Goal: Check status: Check status

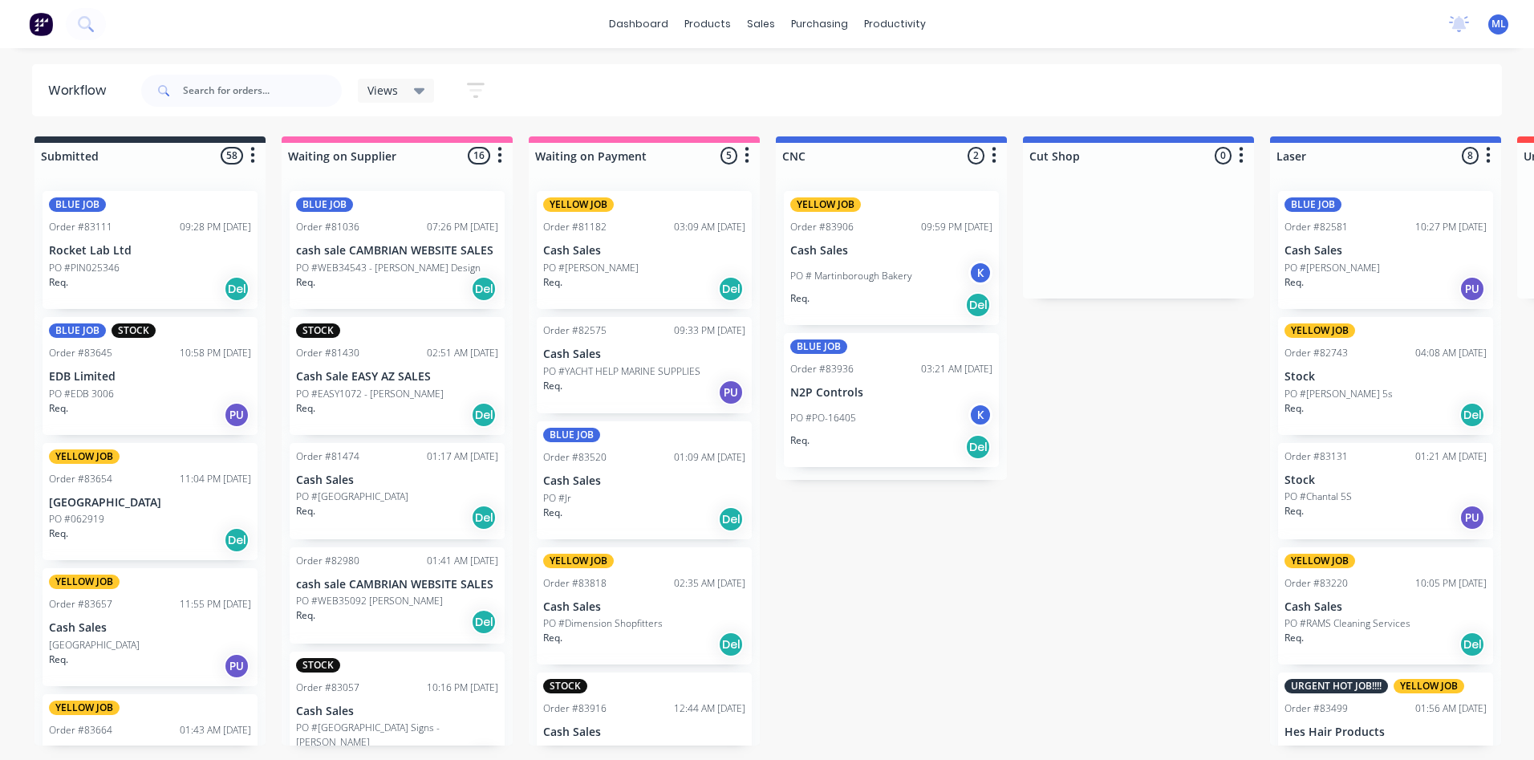
scroll to position [0, 1265]
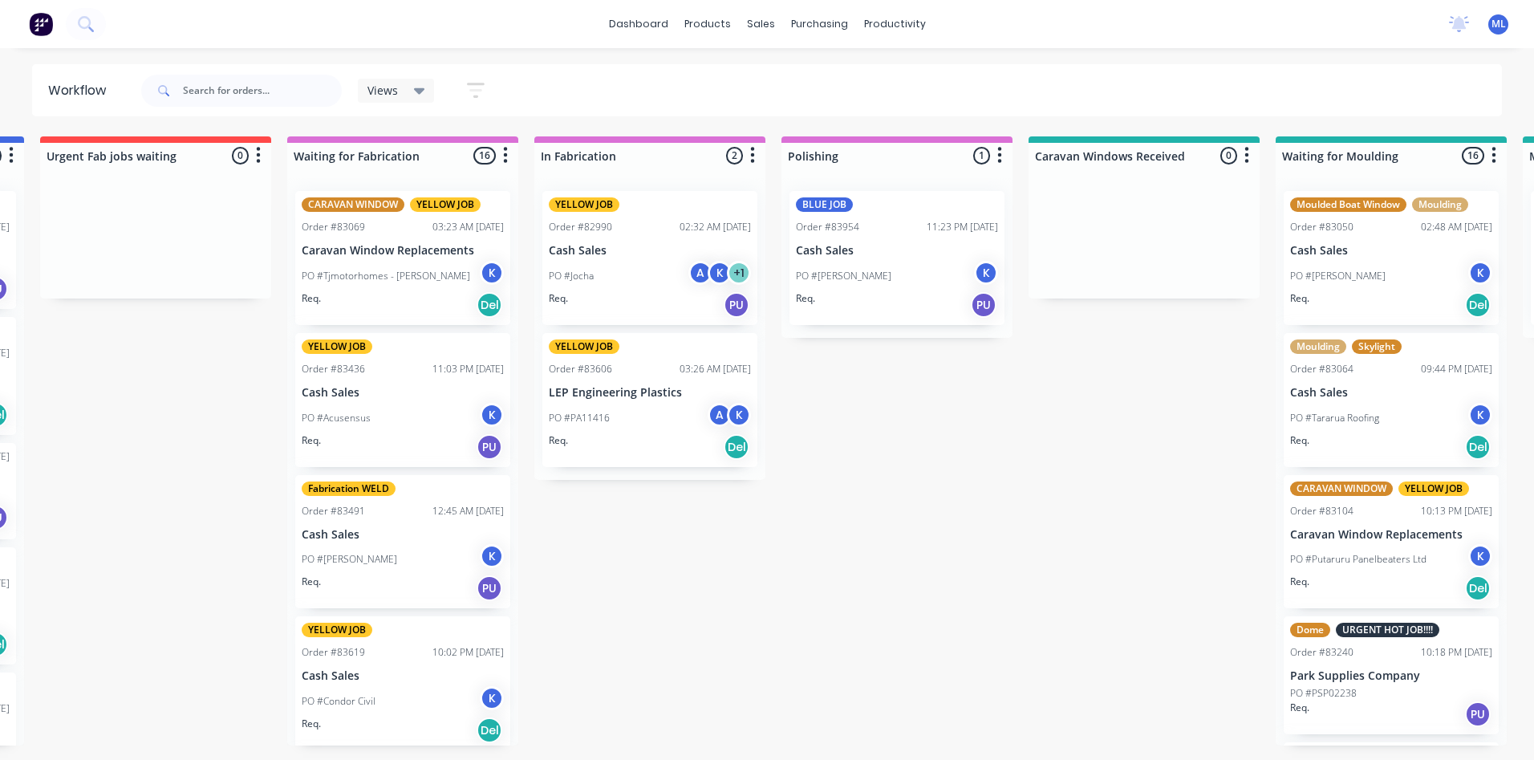
scroll to position [0, 1507]
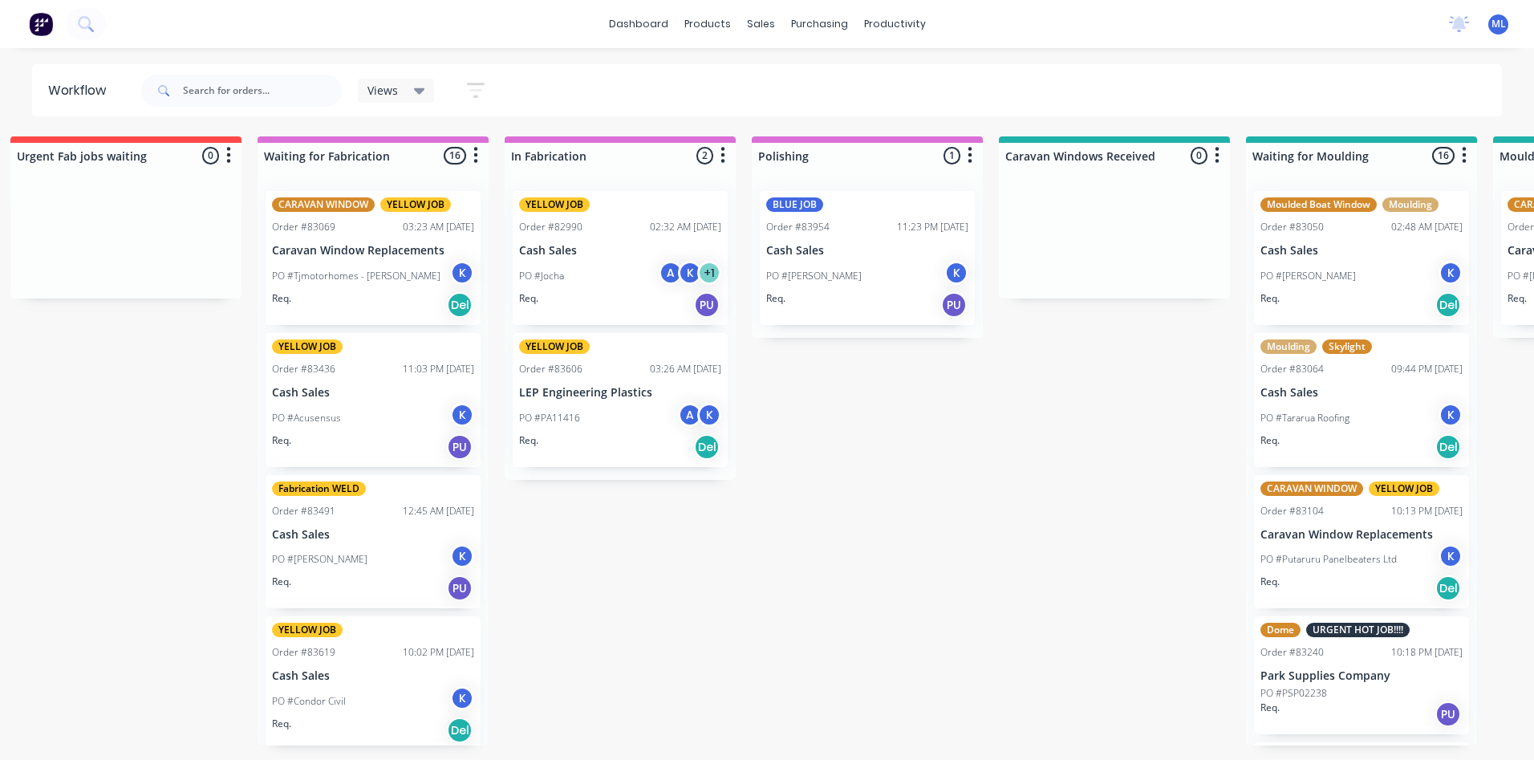
click at [363, 254] on p "Caravan Window Replacements" at bounding box center [373, 251] width 202 height 14
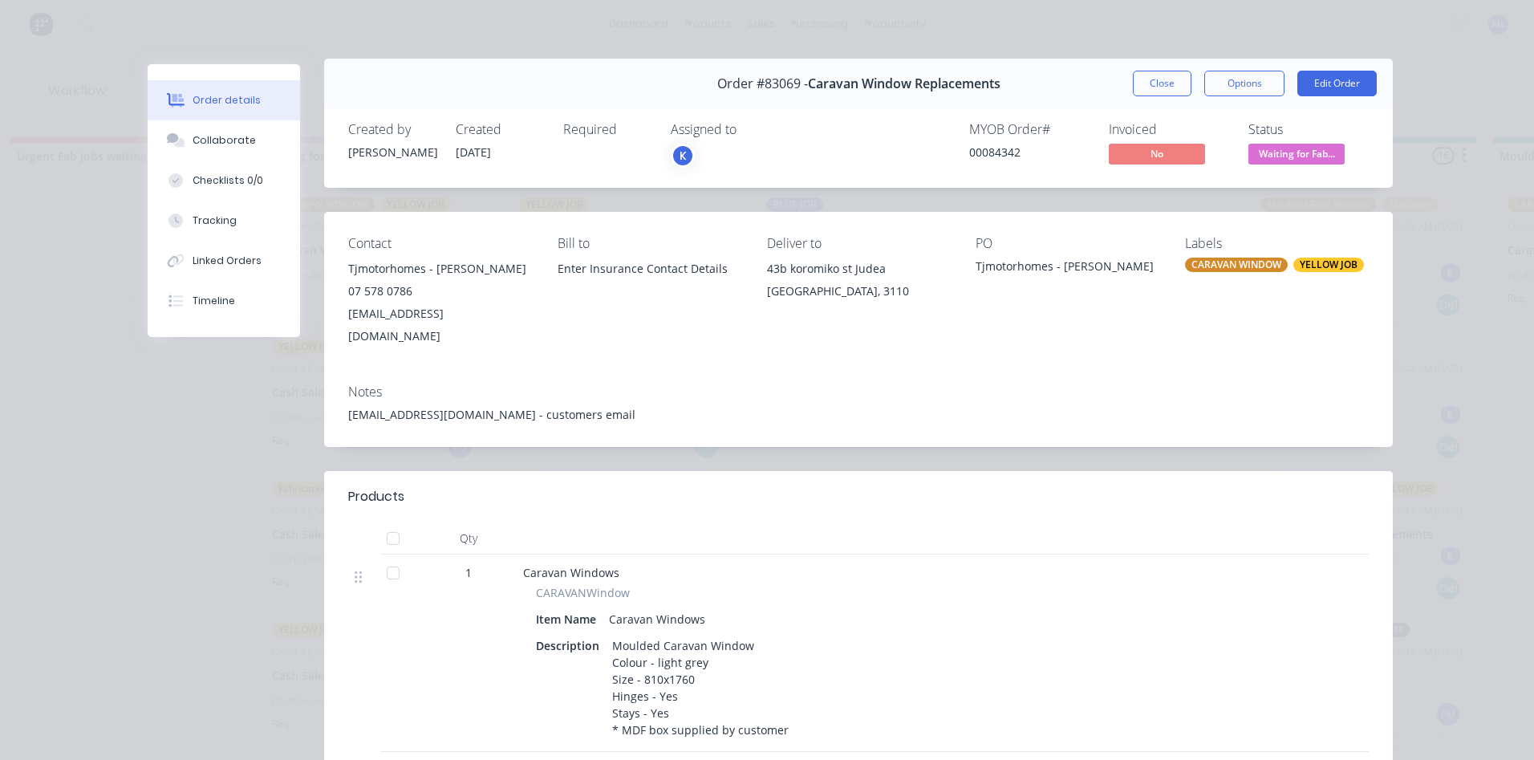
scroll to position [0, 0]
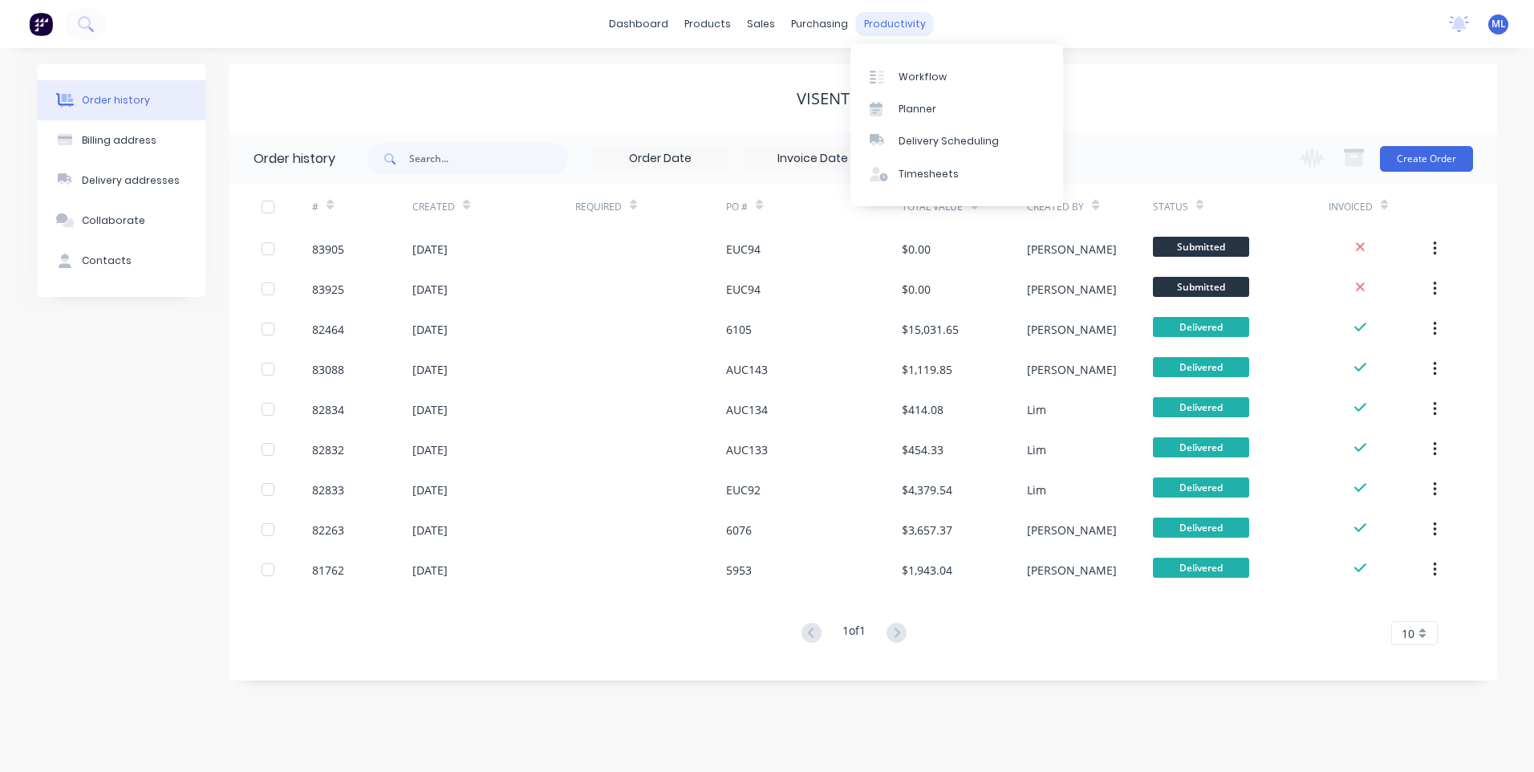
click at [898, 22] on div "productivity" at bounding box center [895, 24] width 78 height 24
click at [915, 84] on link "Workflow" at bounding box center [956, 76] width 213 height 32
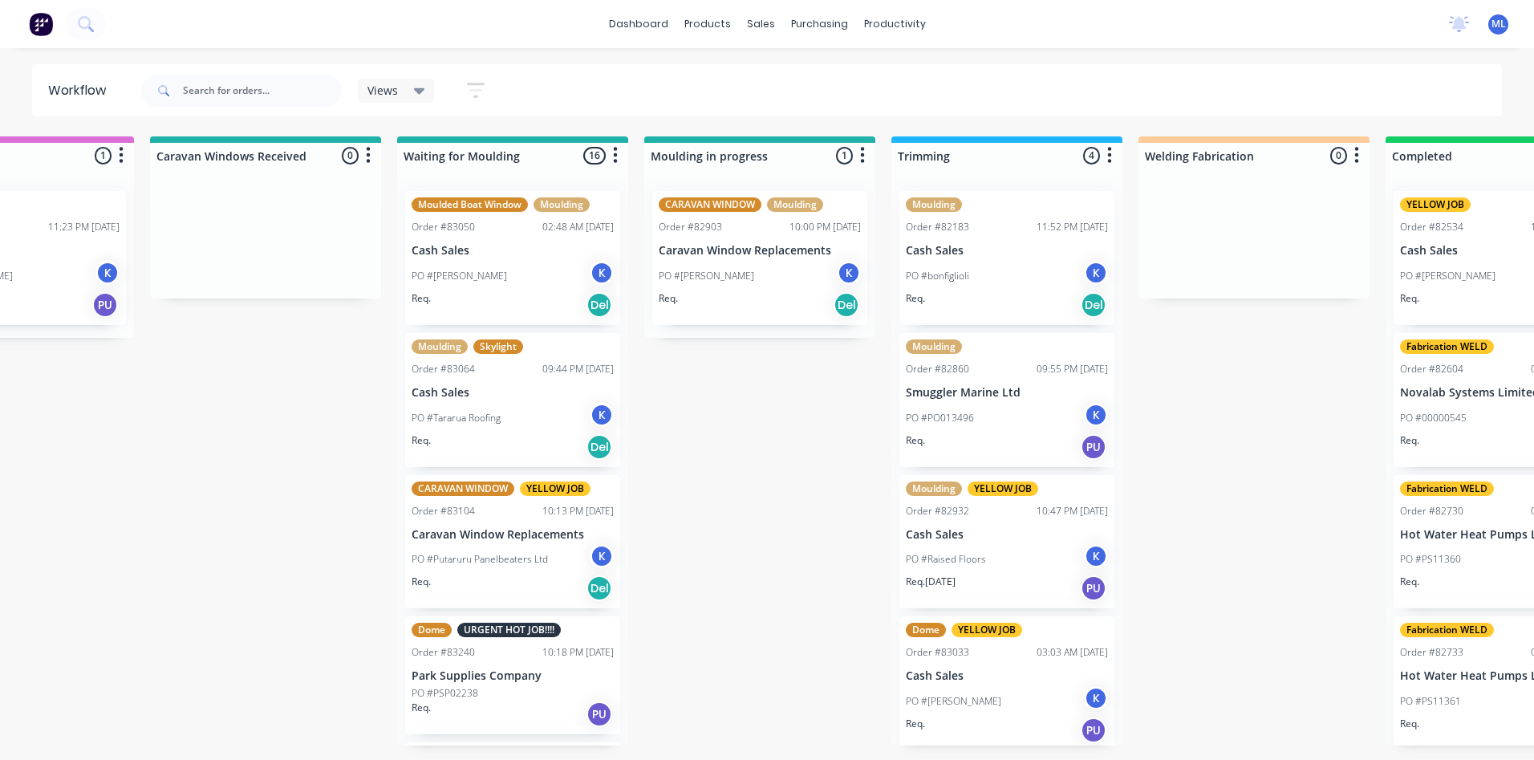
scroll to position [0, 2329]
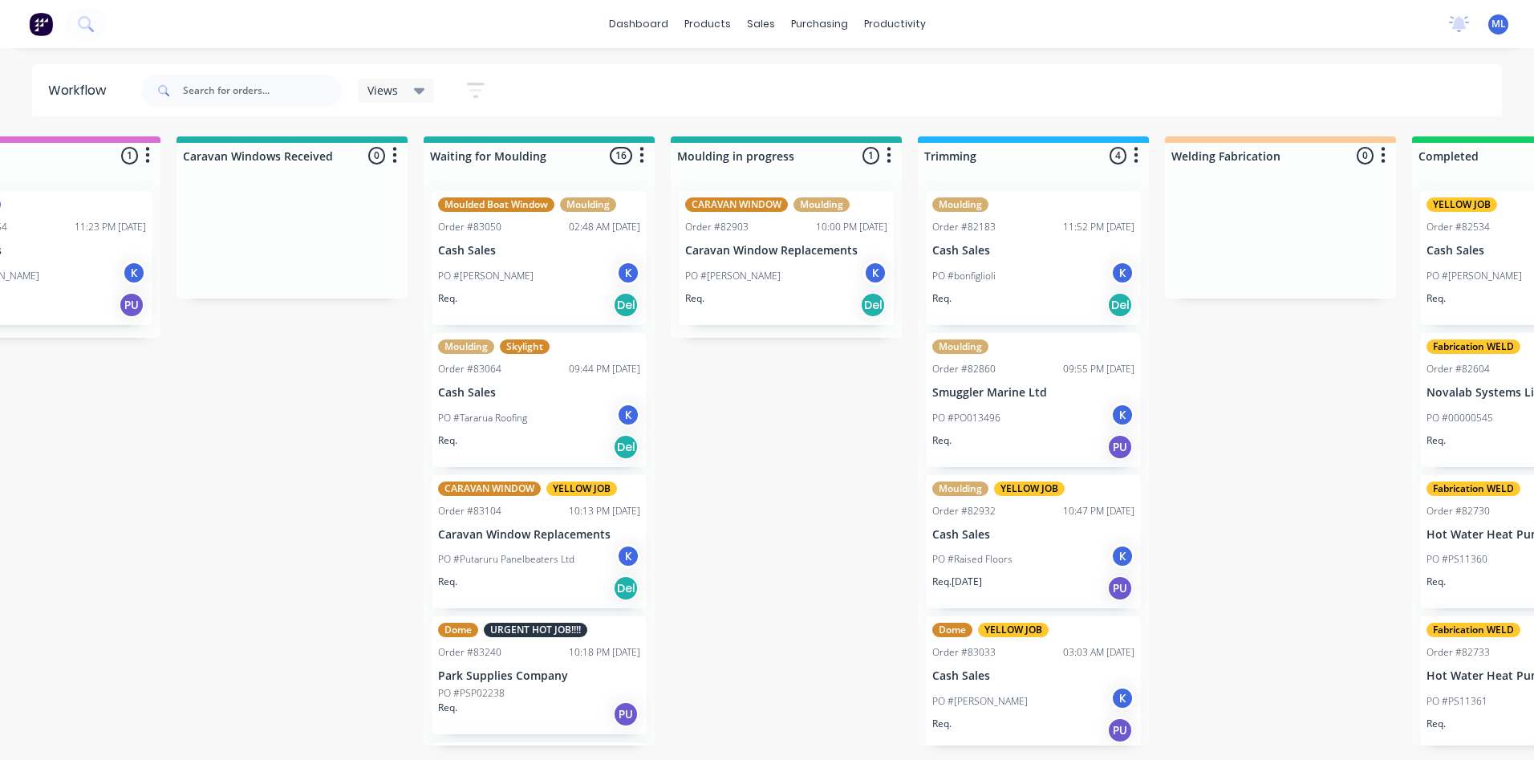
click at [546, 266] on div "PO #Nic Rawlings K" at bounding box center [539, 276] width 202 height 30
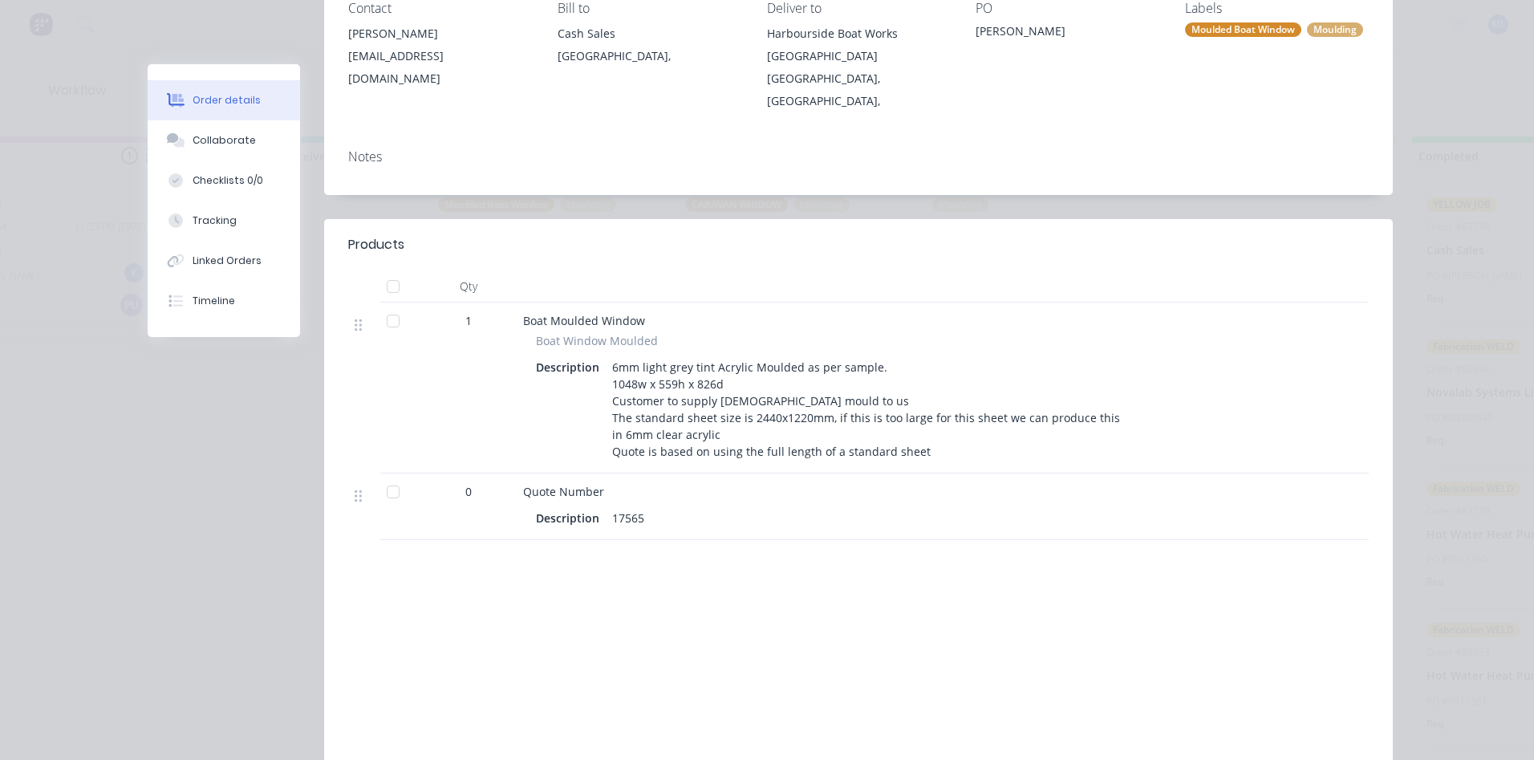
scroll to position [0, 0]
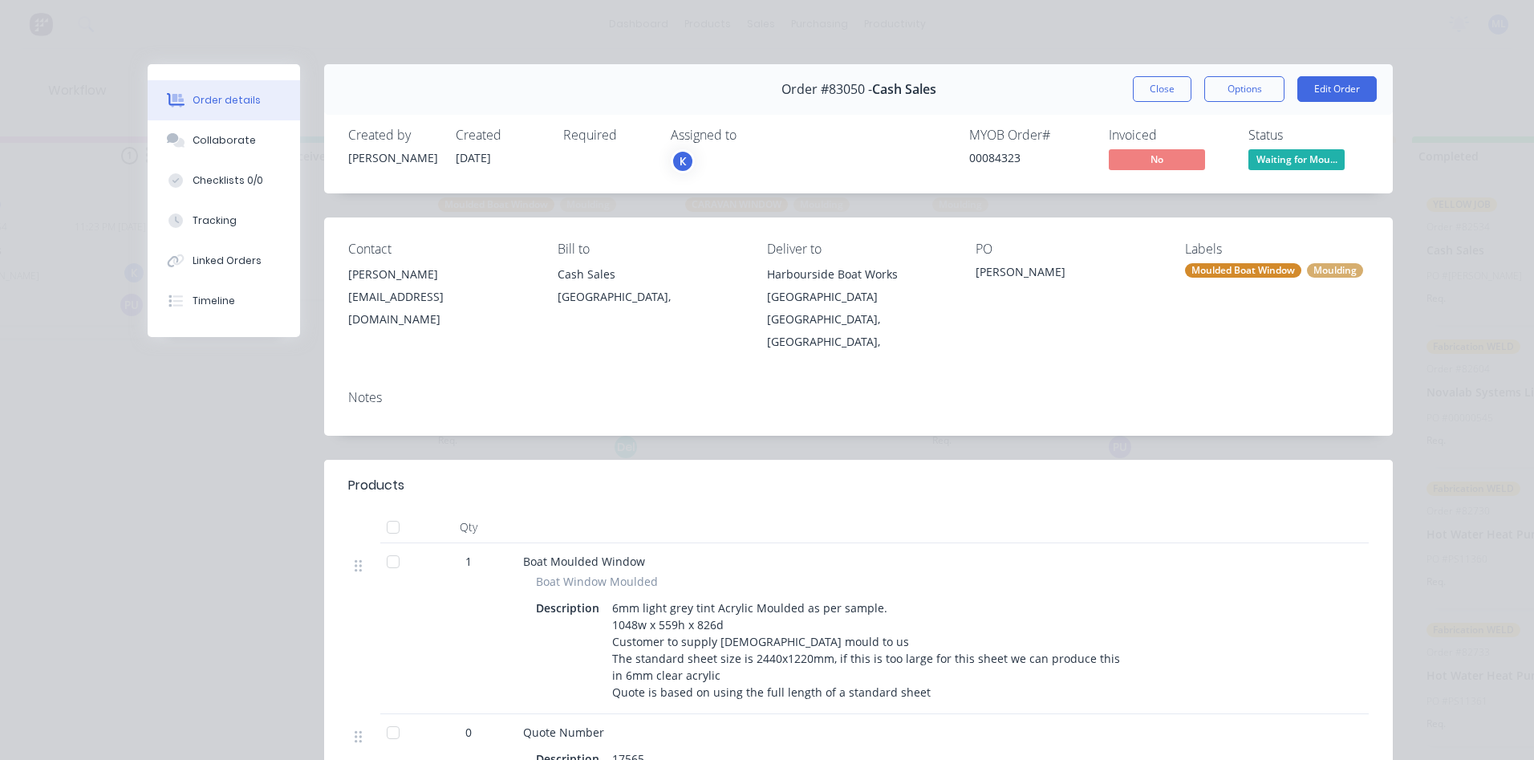
click at [1144, 85] on button "Close" at bounding box center [1162, 89] width 59 height 26
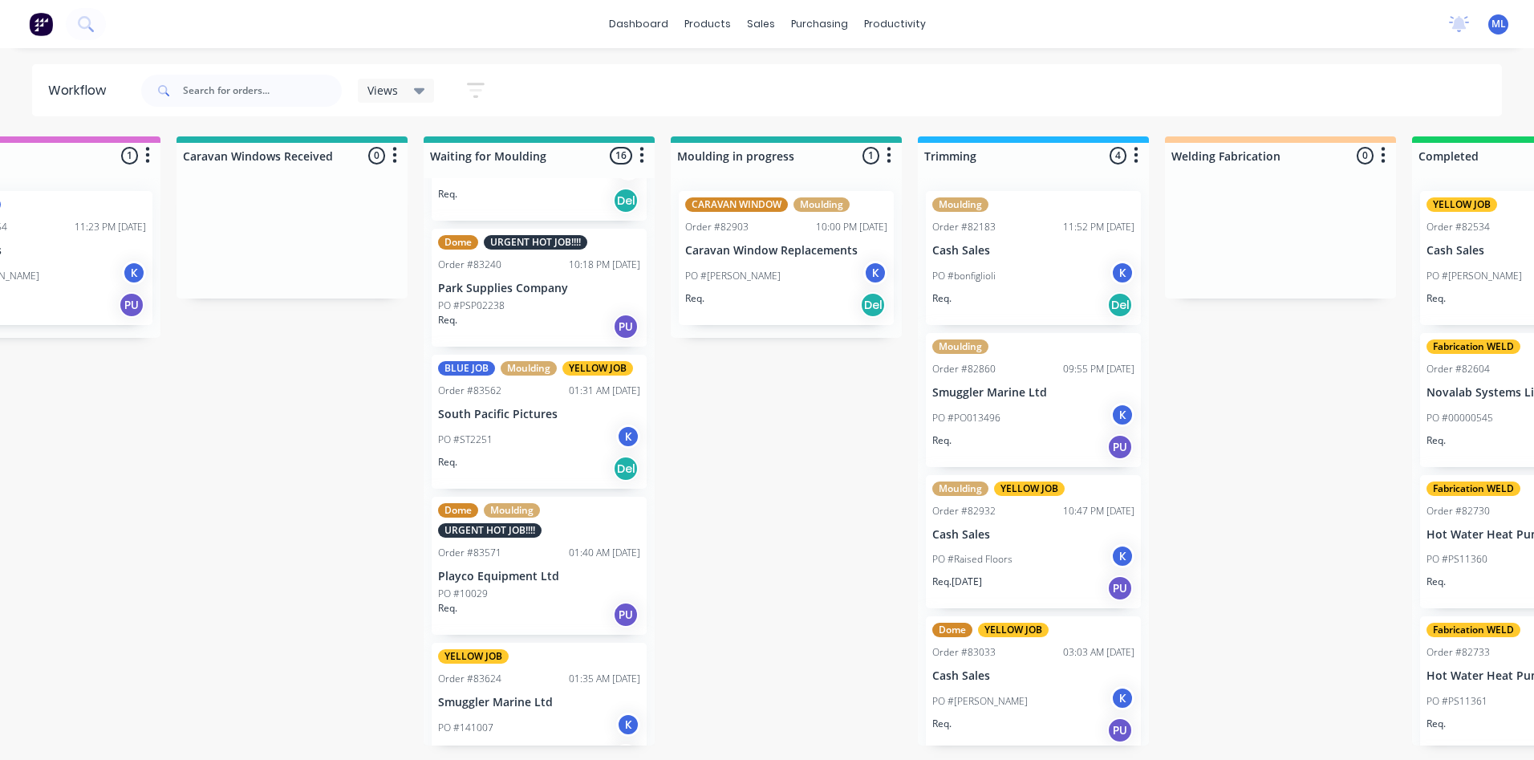
scroll to position [401, 0]
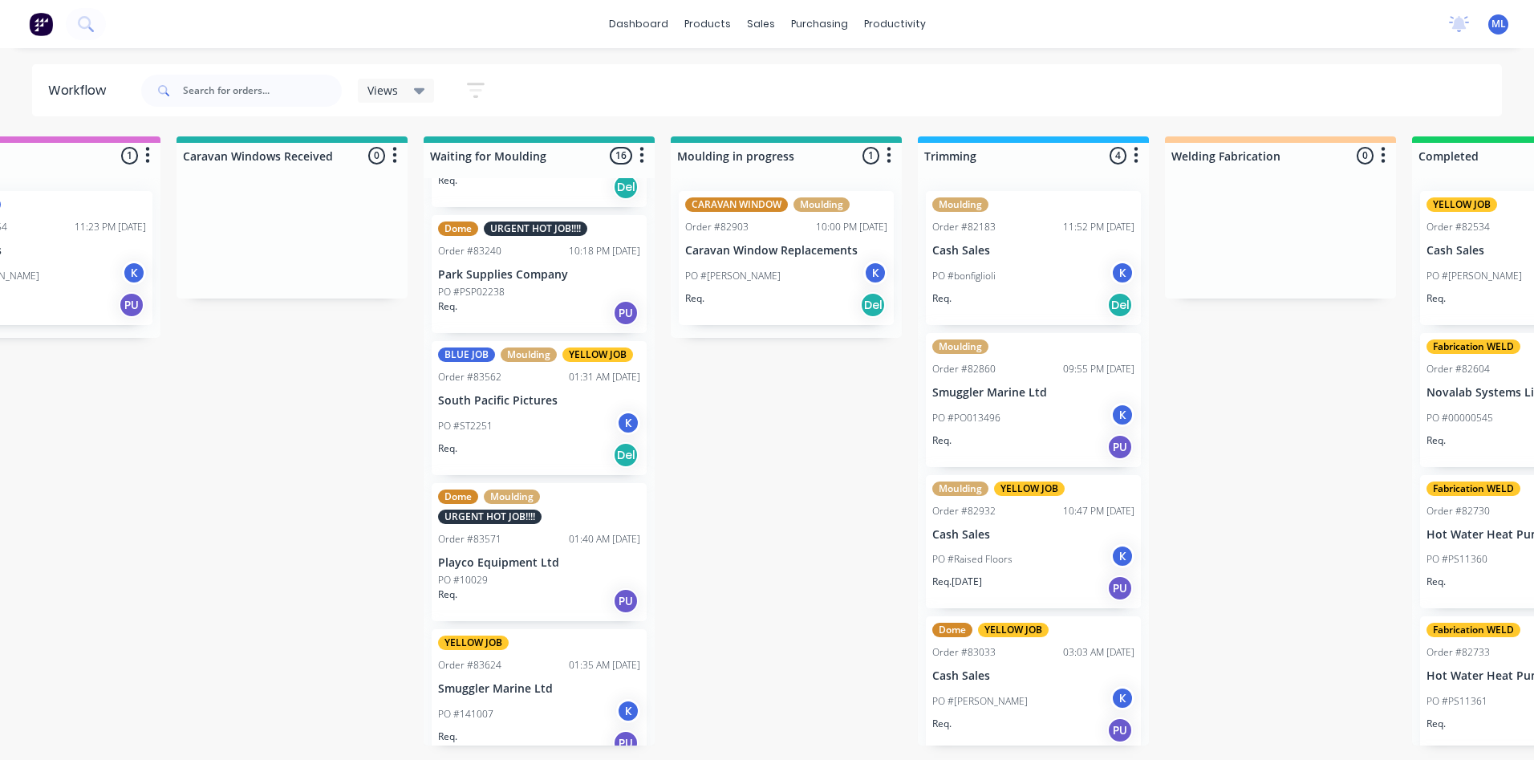
click at [539, 428] on div "PO #ST2251 K" at bounding box center [539, 426] width 202 height 30
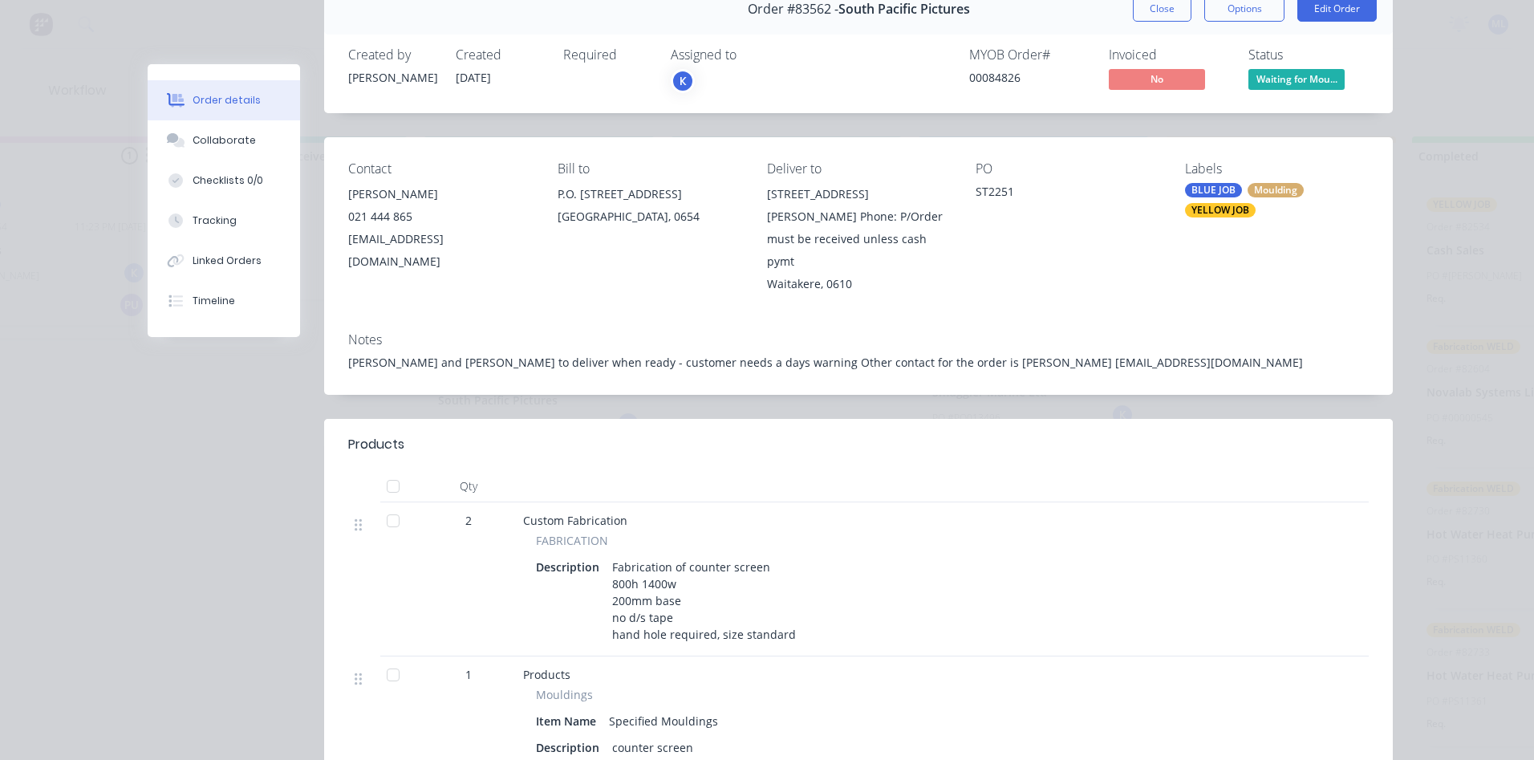
scroll to position [0, 0]
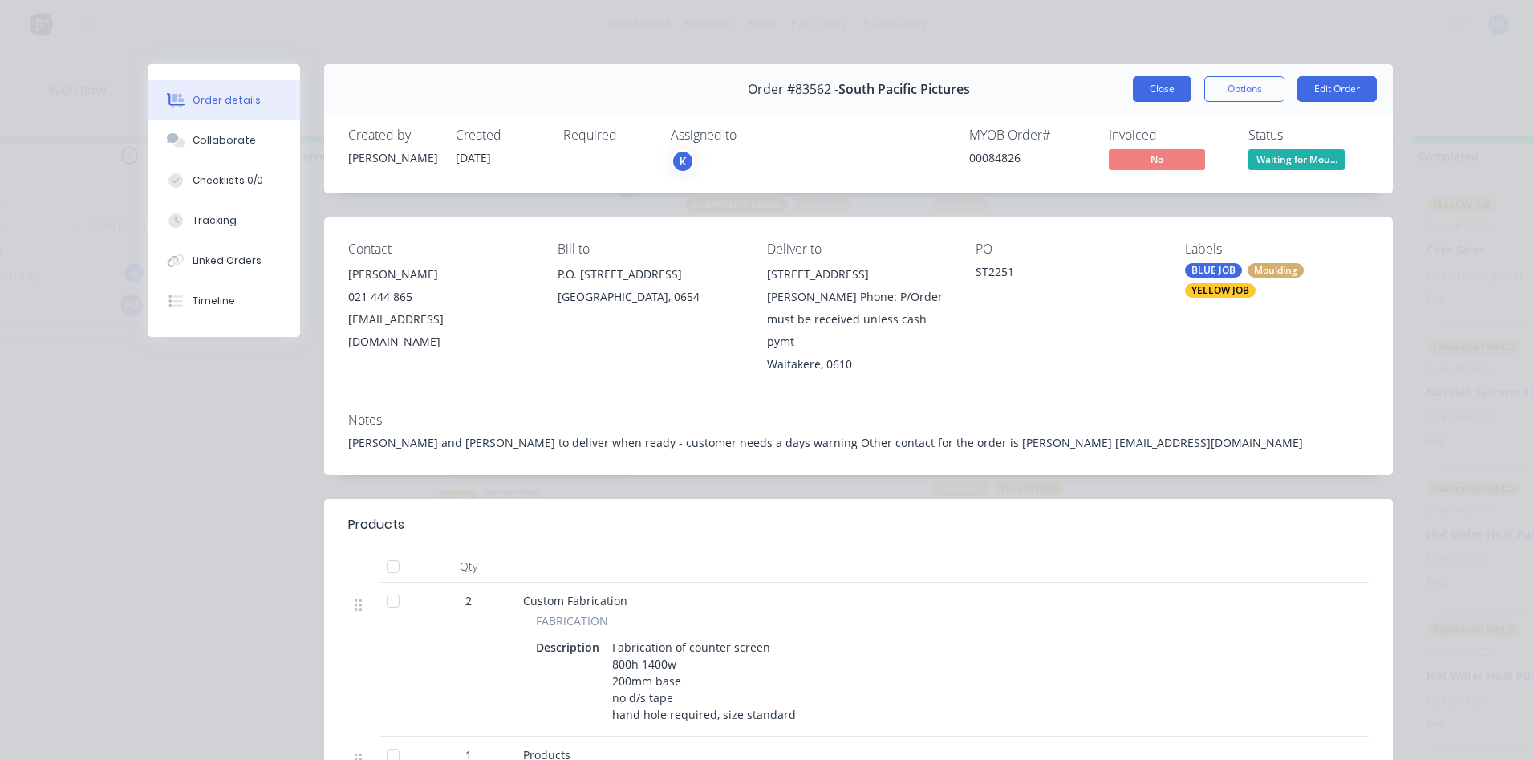
click at [1145, 95] on button "Close" at bounding box center [1162, 89] width 59 height 26
